Goal: Information Seeking & Learning: Learn about a topic

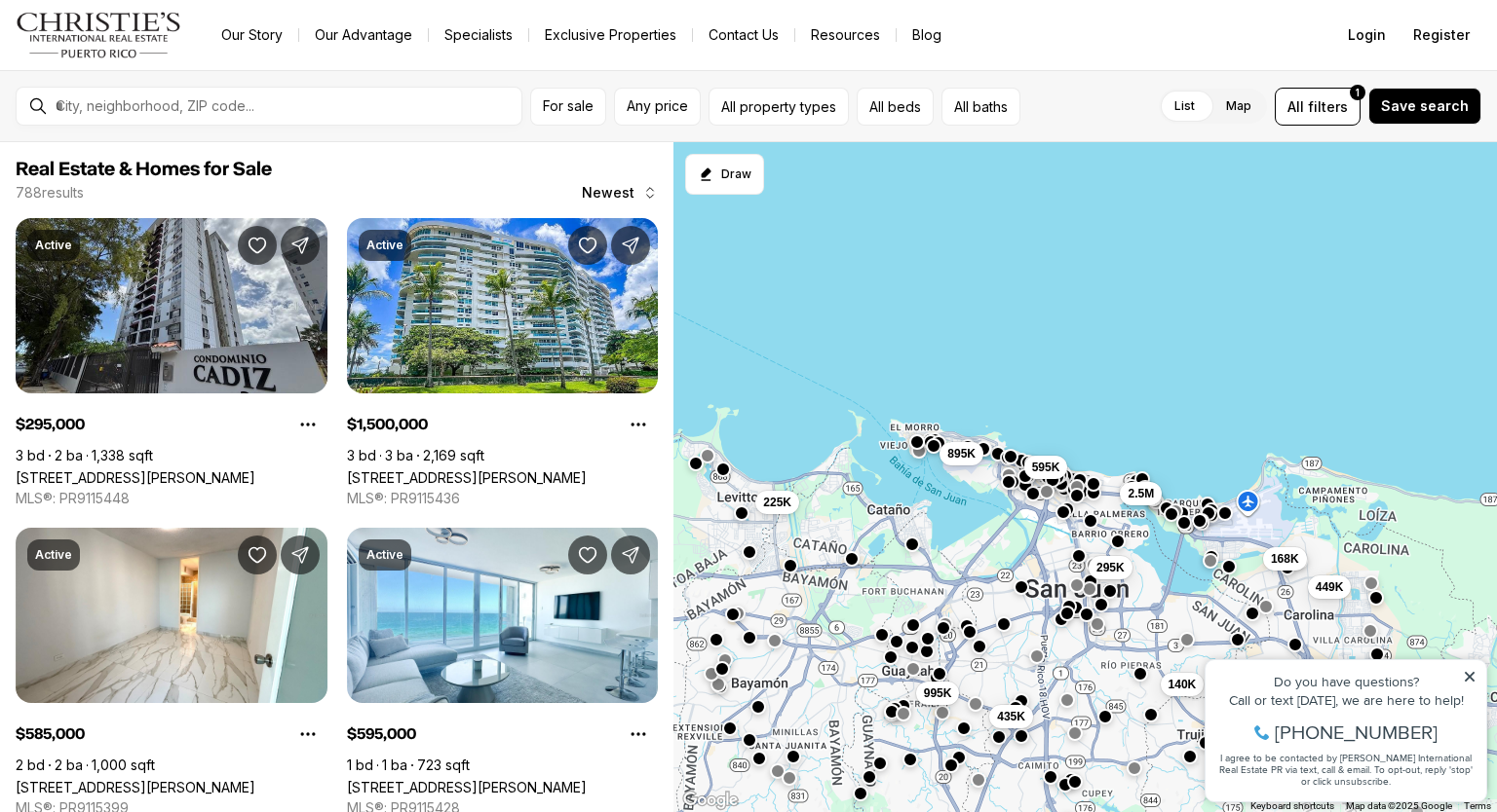
click at [267, 92] on div at bounding box center [285, 106] width 474 height 33
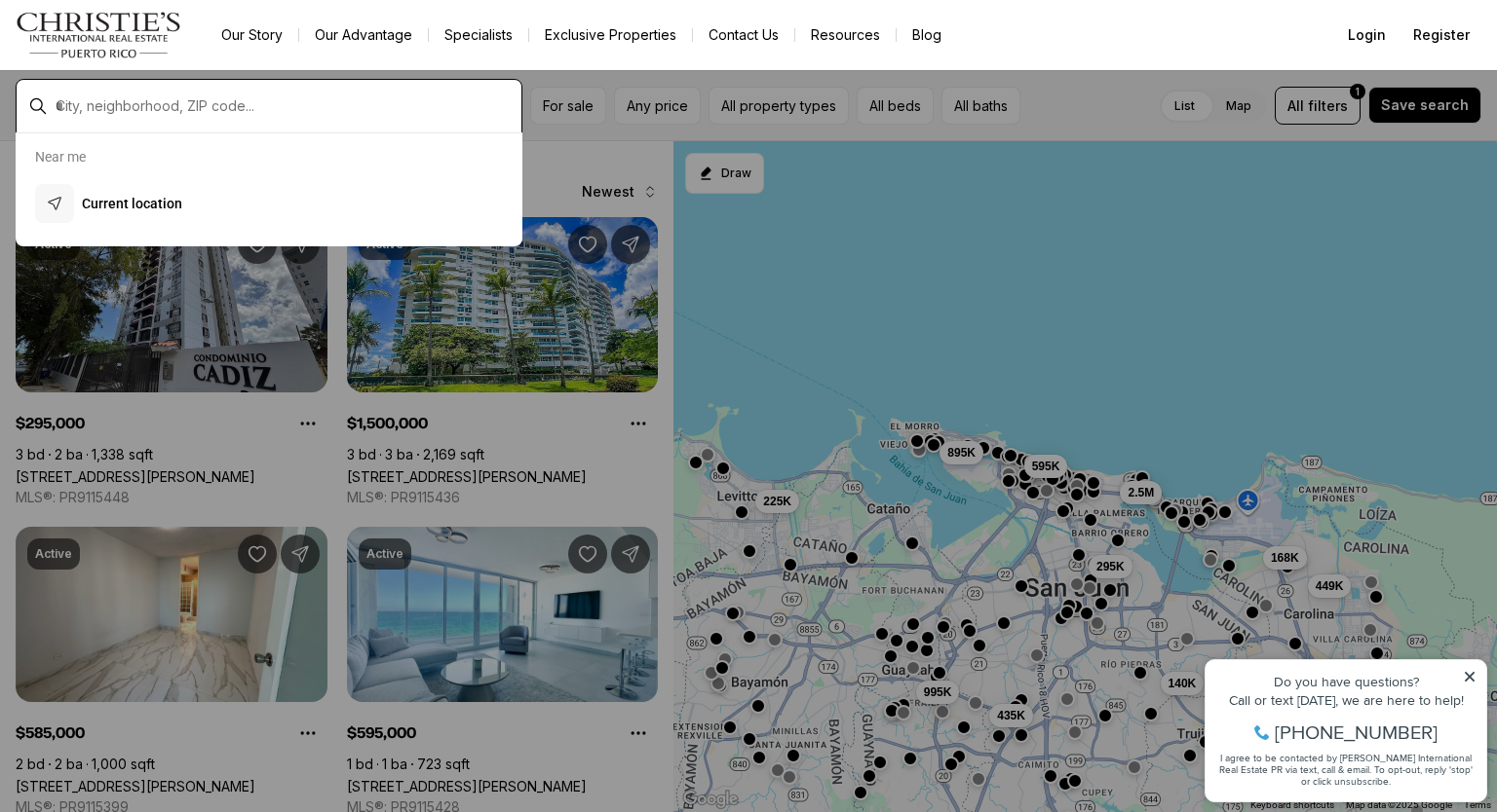
click at [285, 111] on input "text" at bounding box center [285, 106] width 458 height 18
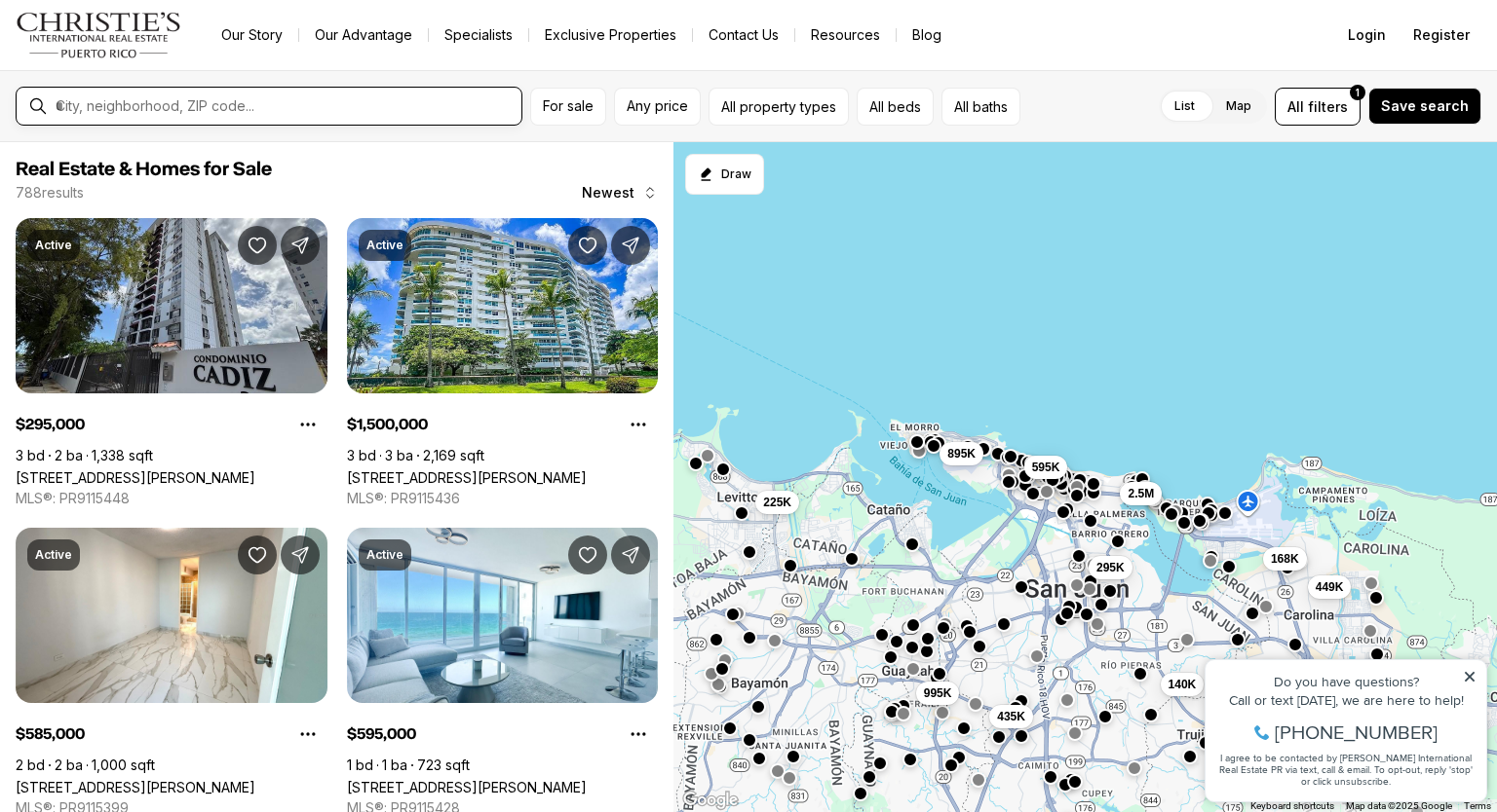
click at [285, 111] on input "text" at bounding box center [285, 106] width 458 height 18
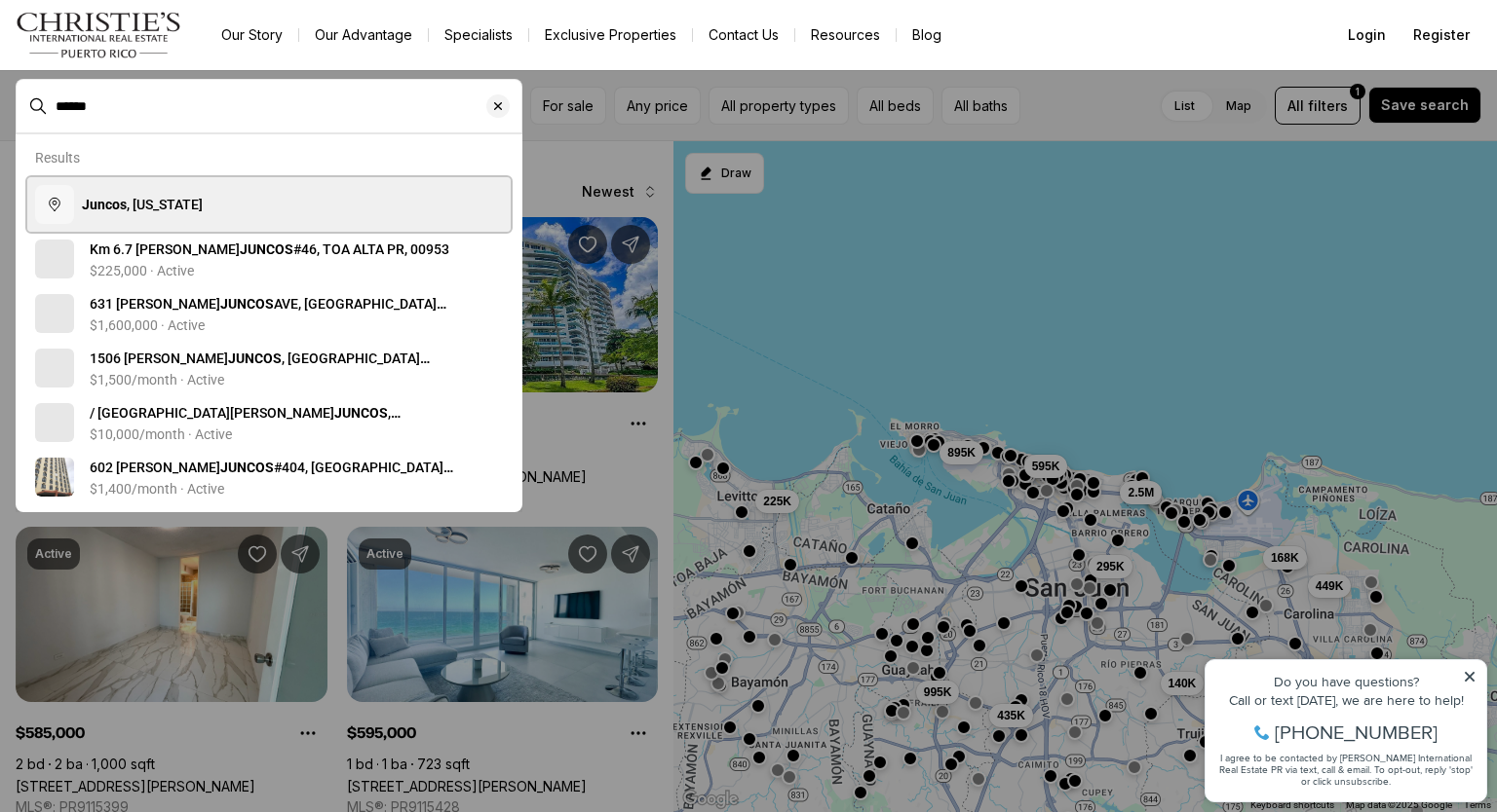
click at [256, 208] on button "Juncos , Puerto Rico" at bounding box center [269, 205] width 484 height 55
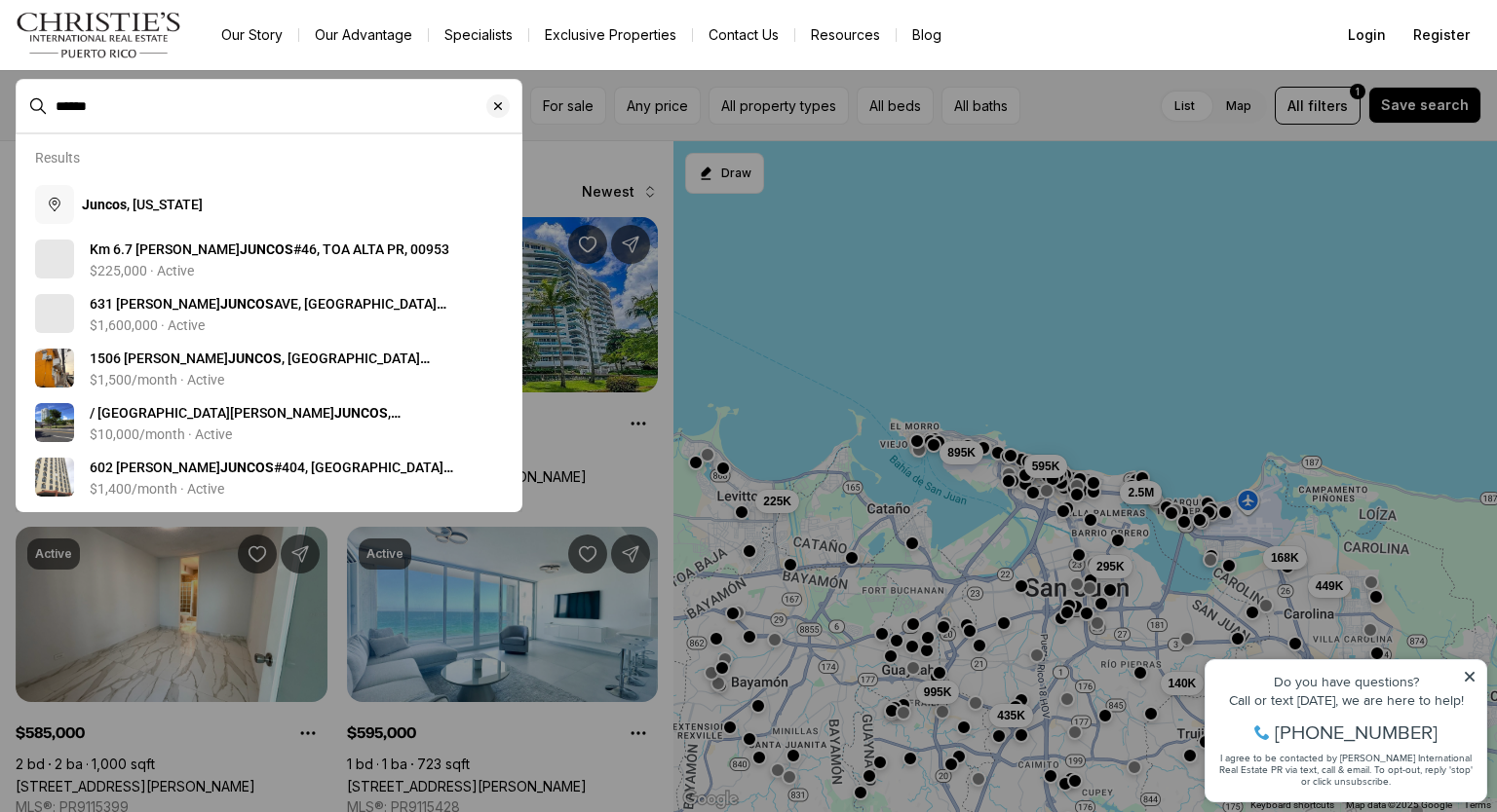
type input "**********"
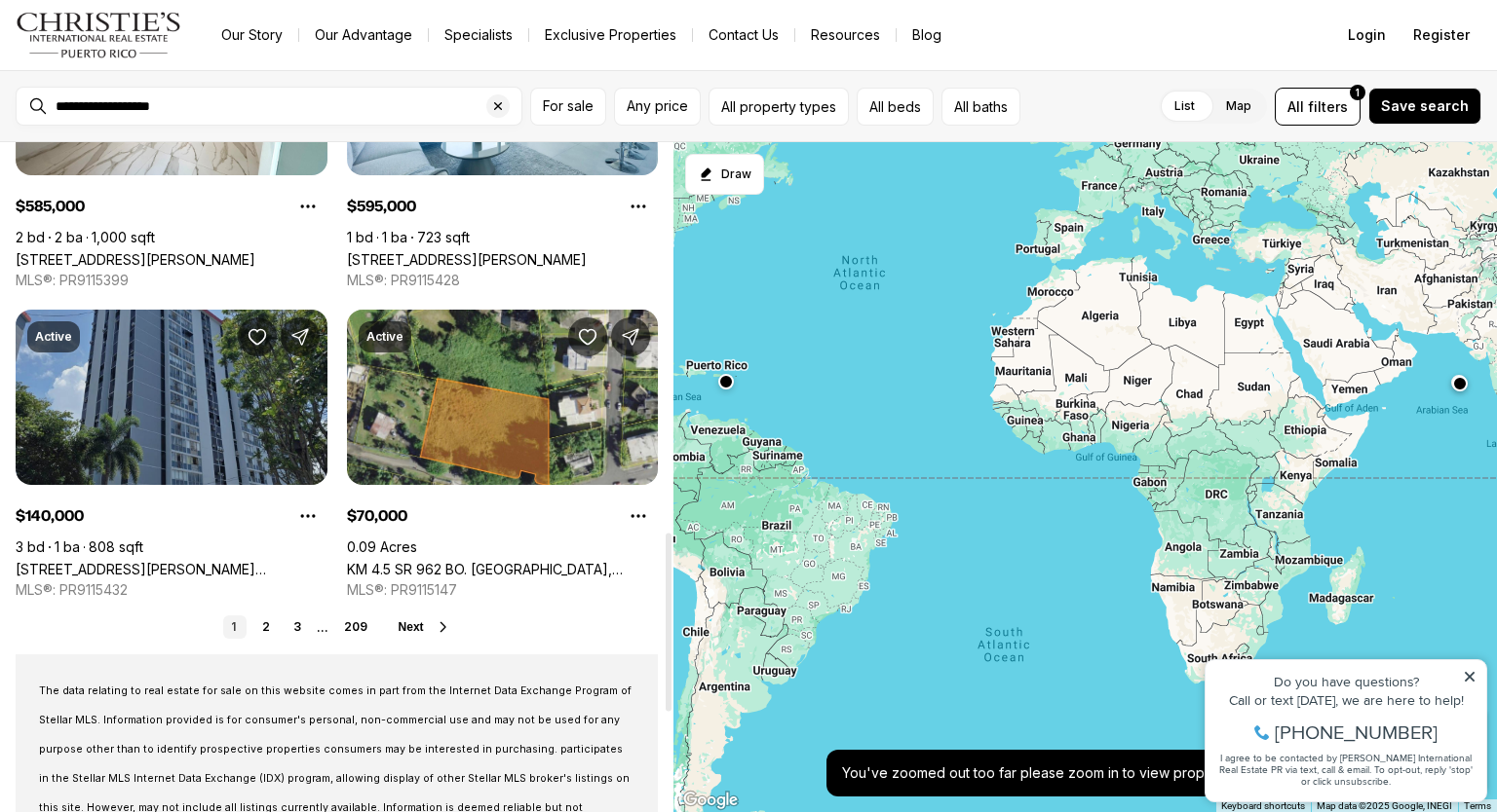
scroll to position [1461, 0]
